Goal: Task Accomplishment & Management: Use online tool/utility

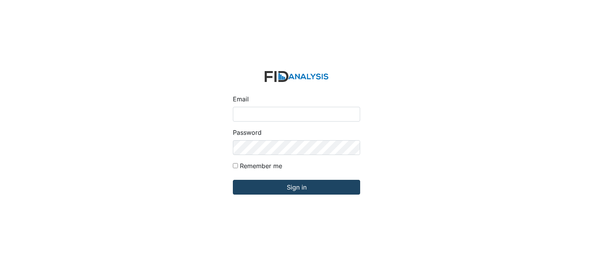
type input "[EMAIL_ADDRESS][DOMAIN_NAME]"
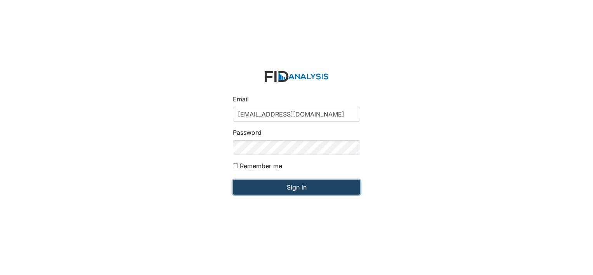
click at [300, 188] on input "Sign in" at bounding box center [296, 187] width 127 height 15
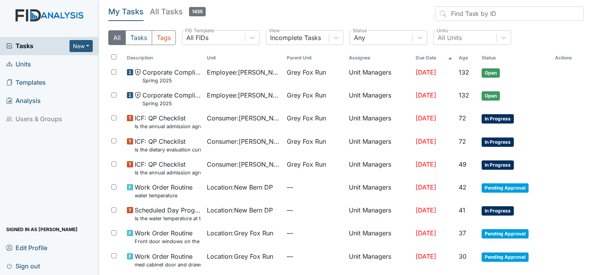
click at [25, 61] on span "Units" at bounding box center [18, 64] width 25 height 12
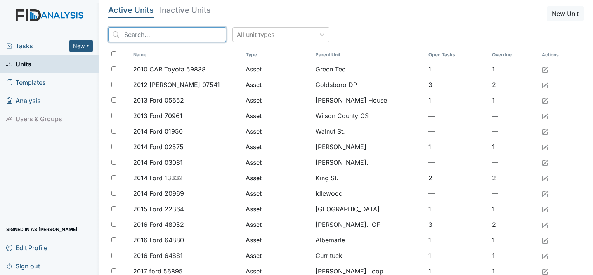
click at [170, 27] on input "search" at bounding box center [167, 34] width 118 height 15
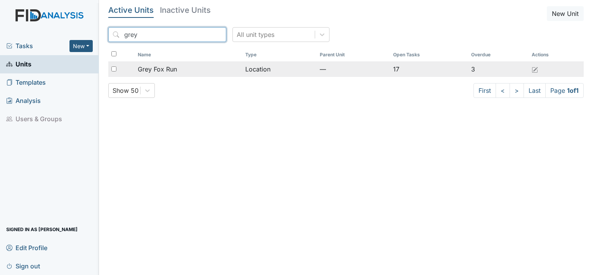
type input "grey"
click at [162, 69] on span "Grey Fox Run" at bounding box center [157, 68] width 39 height 9
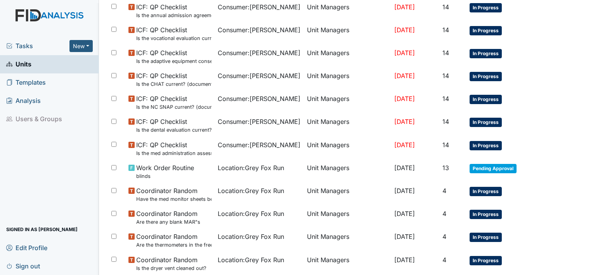
scroll to position [500, 0]
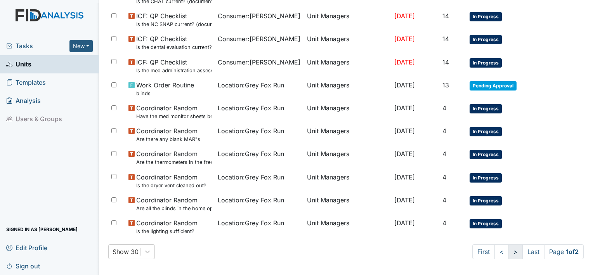
click at [509, 248] on link ">" at bounding box center [516, 251] width 14 height 15
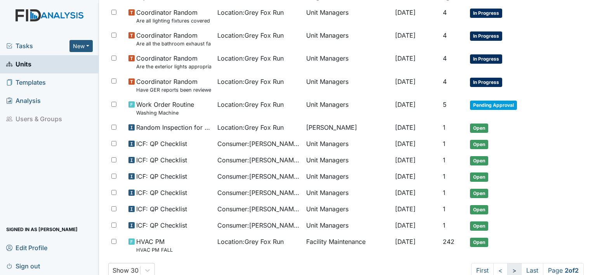
scroll to position [116, 0]
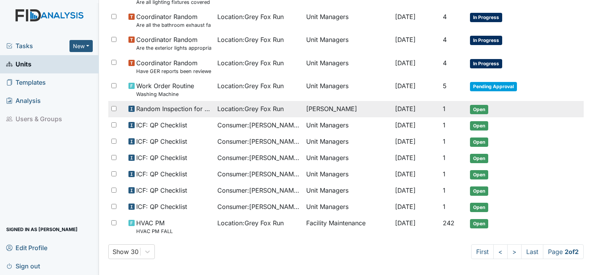
click at [472, 108] on span "Open" at bounding box center [479, 109] width 18 height 9
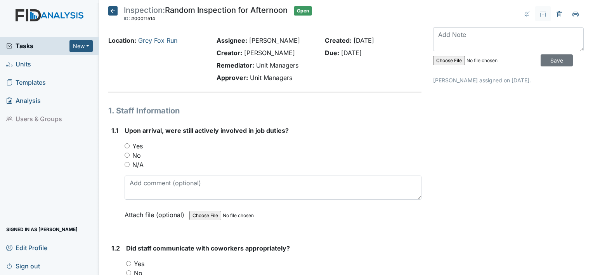
click at [112, 11] on icon at bounding box center [112, 10] width 9 height 9
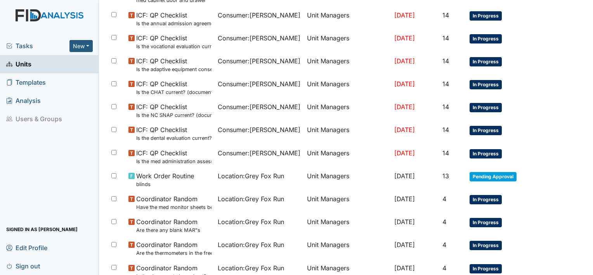
scroll to position [500, 0]
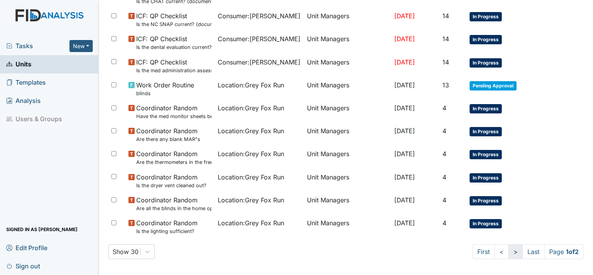
click at [509, 250] on link ">" at bounding box center [516, 251] width 14 height 15
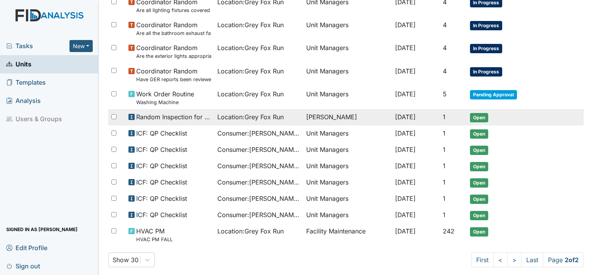
scroll to position [116, 0]
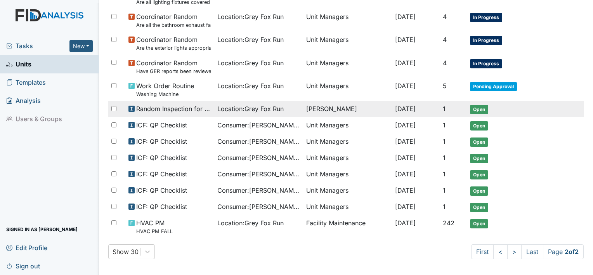
click at [481, 109] on span "Open" at bounding box center [479, 109] width 18 height 9
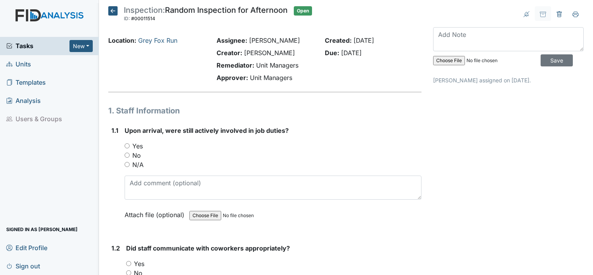
click at [558, 14] on icon at bounding box center [559, 14] width 2 height 3
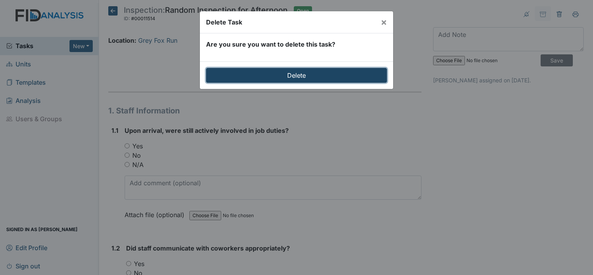
click at [307, 76] on input "Delete" at bounding box center [296, 75] width 181 height 15
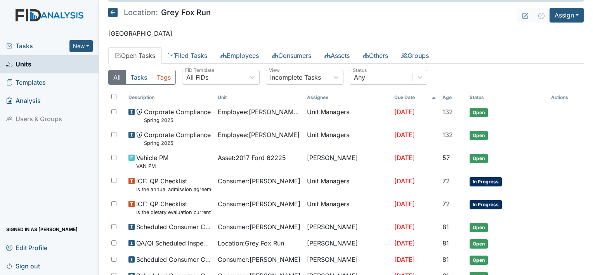
scroll to position [26, 0]
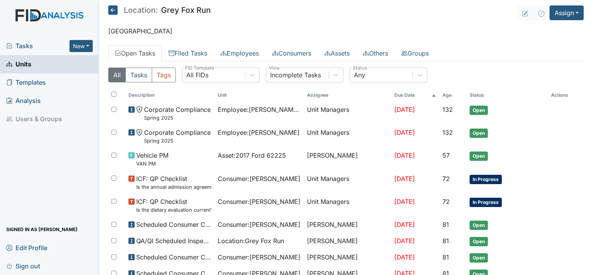
click at [34, 64] on link "Units" at bounding box center [49, 64] width 99 height 18
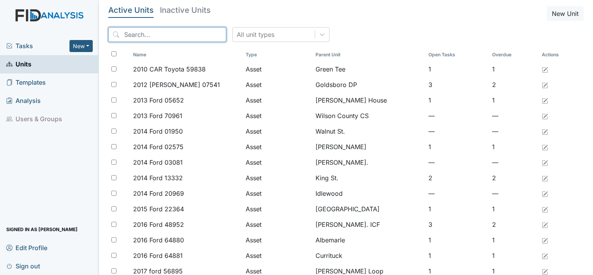
click at [140, 36] on input "search" at bounding box center [167, 34] width 118 height 15
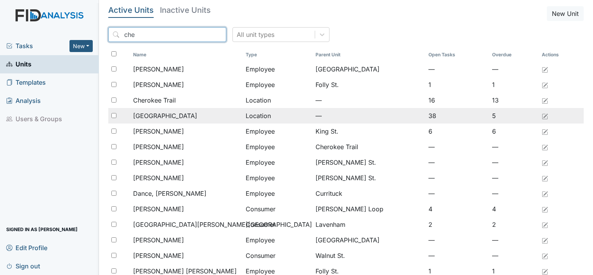
type input "che"
click at [146, 117] on span "[GEOGRAPHIC_DATA]" at bounding box center [165, 115] width 64 height 9
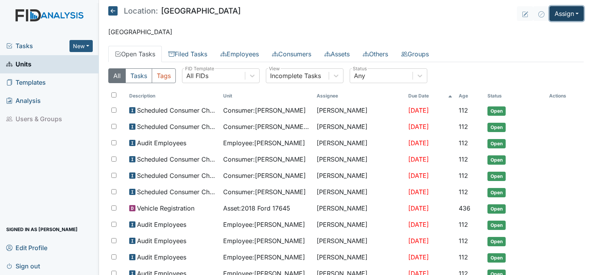
click at [571, 13] on button "Assign" at bounding box center [567, 13] width 34 height 15
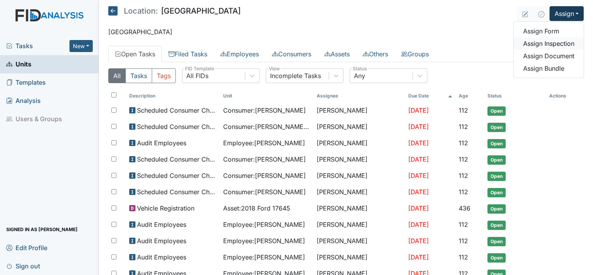
click at [565, 42] on link "Assign Inspection" at bounding box center [549, 43] width 70 height 12
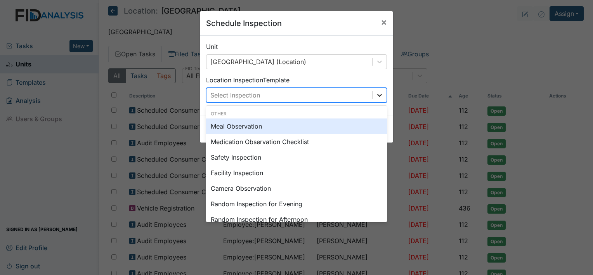
click at [377, 96] on icon at bounding box center [379, 95] width 5 height 3
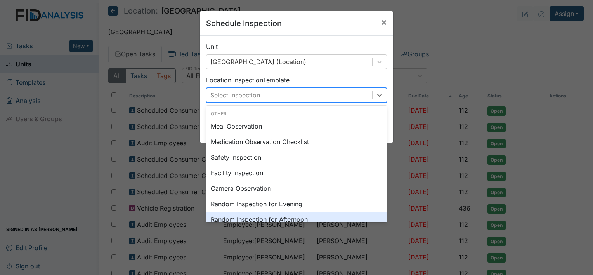
scroll to position [16, 0]
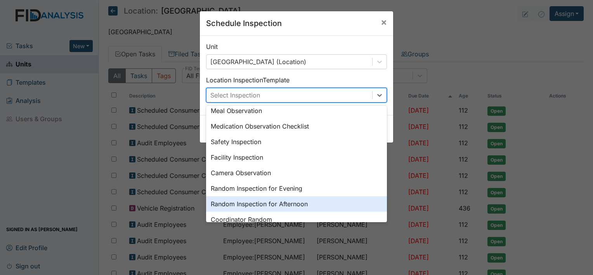
click at [346, 206] on div "Random Inspection for Afternoon" at bounding box center [296, 204] width 181 height 16
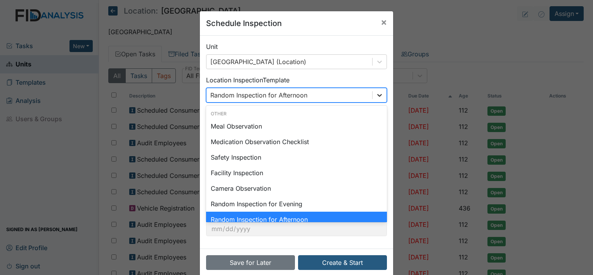
click at [377, 95] on icon at bounding box center [380, 95] width 8 height 8
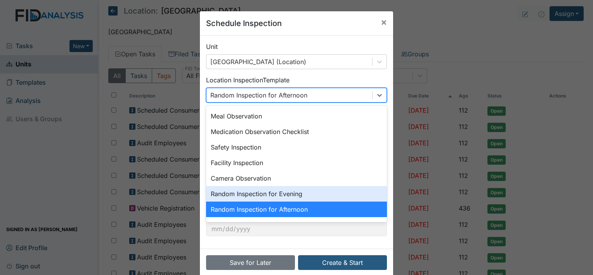
click at [339, 193] on div "Random Inspection for Evening" at bounding box center [296, 194] width 181 height 16
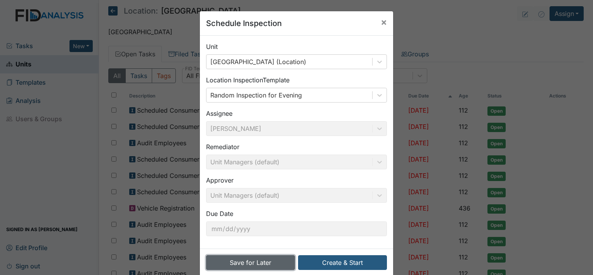
click at [258, 261] on button "Save for Later" at bounding box center [250, 262] width 89 height 15
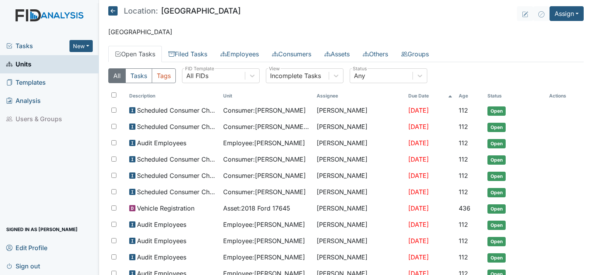
click at [28, 267] on span "Sign out" at bounding box center [23, 266] width 34 height 12
